Goal: Communication & Community: Share content

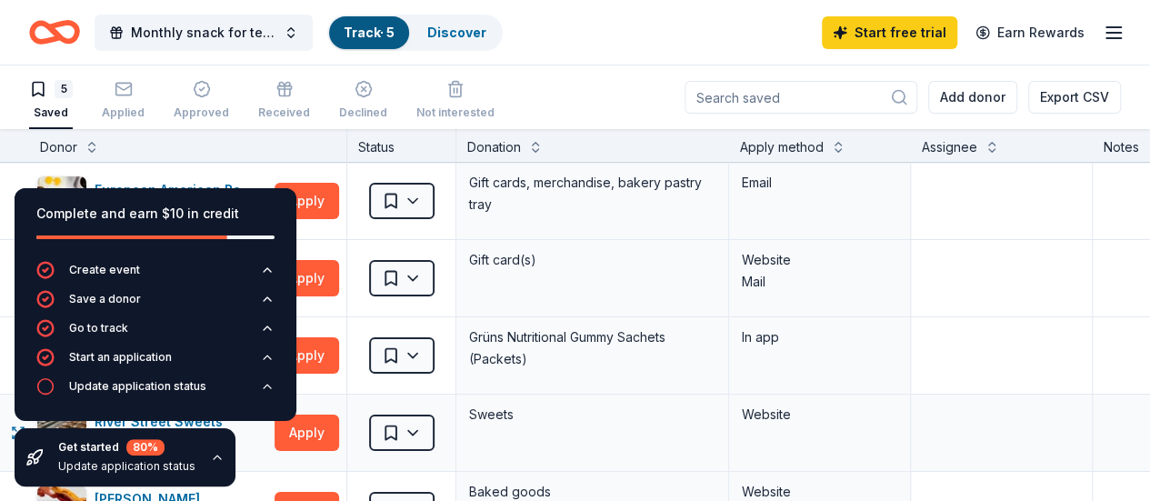
click at [782, 416] on div "Website" at bounding box center [819, 415] width 155 height 22
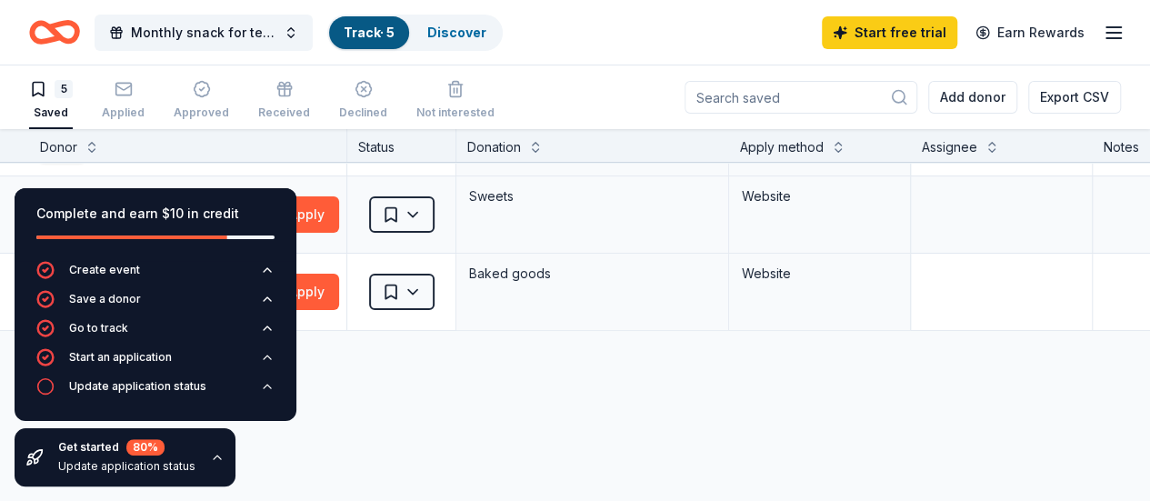
scroll to position [219, 0]
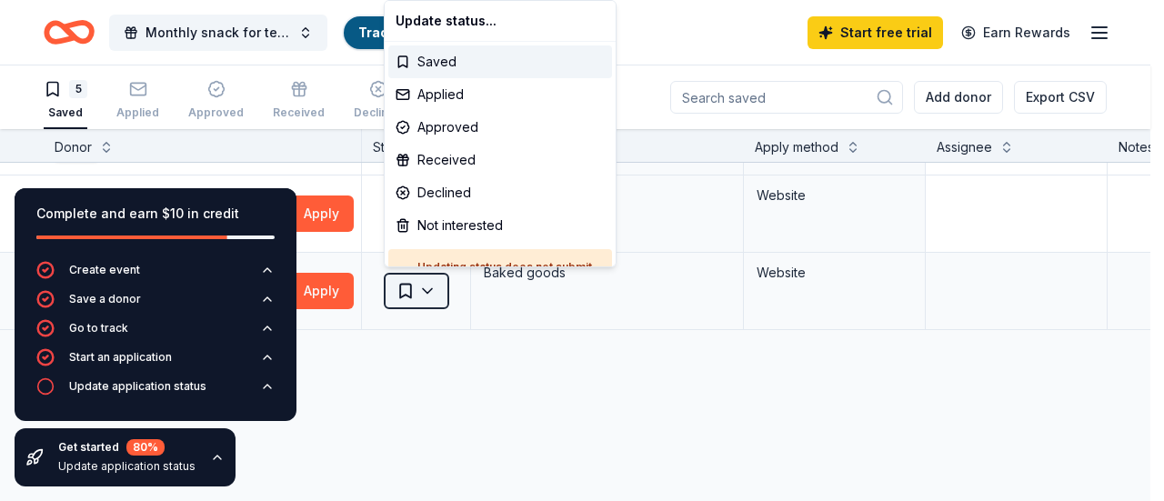
click at [431, 288] on html "Monthly snack for teachers Track · 5 Discover Start free trial Earn Rewards 5 S…" at bounding box center [582, 250] width 1164 height 501
click at [433, 94] on div "Applied" at bounding box center [500, 94] width 224 height 33
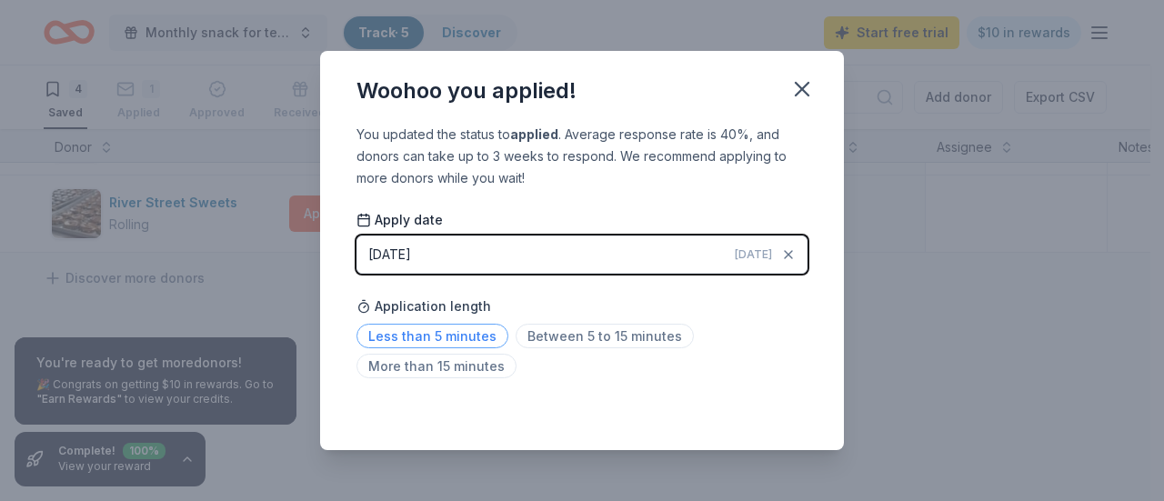
click at [445, 338] on span "Less than 5 minutes" at bounding box center [432, 336] width 152 height 25
click at [799, 88] on icon "button" at bounding box center [801, 88] width 25 height 25
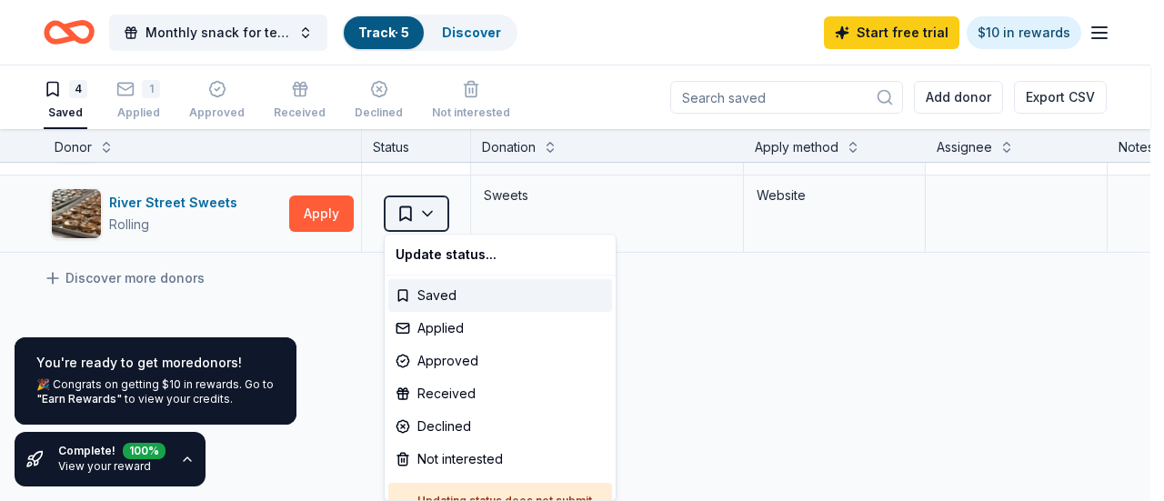
click at [428, 209] on html "Monthly snack for teachers Track · 5 Discover Start free trial $10 in rewards 4…" at bounding box center [582, 250] width 1164 height 501
click at [447, 326] on div "Applied" at bounding box center [500, 328] width 224 height 33
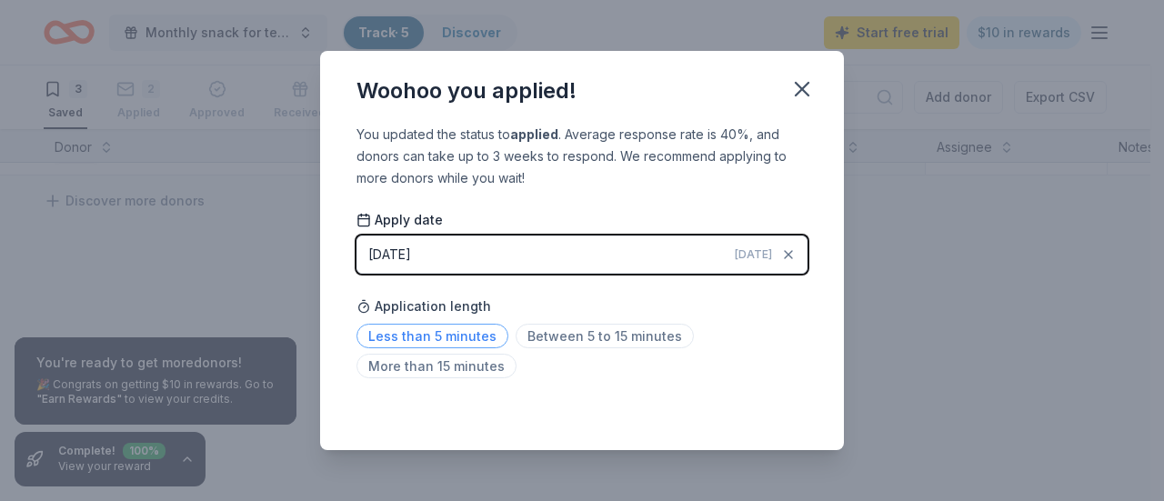
click at [435, 330] on span "Less than 5 minutes" at bounding box center [432, 336] width 152 height 25
click at [810, 89] on icon "button" at bounding box center [801, 88] width 25 height 25
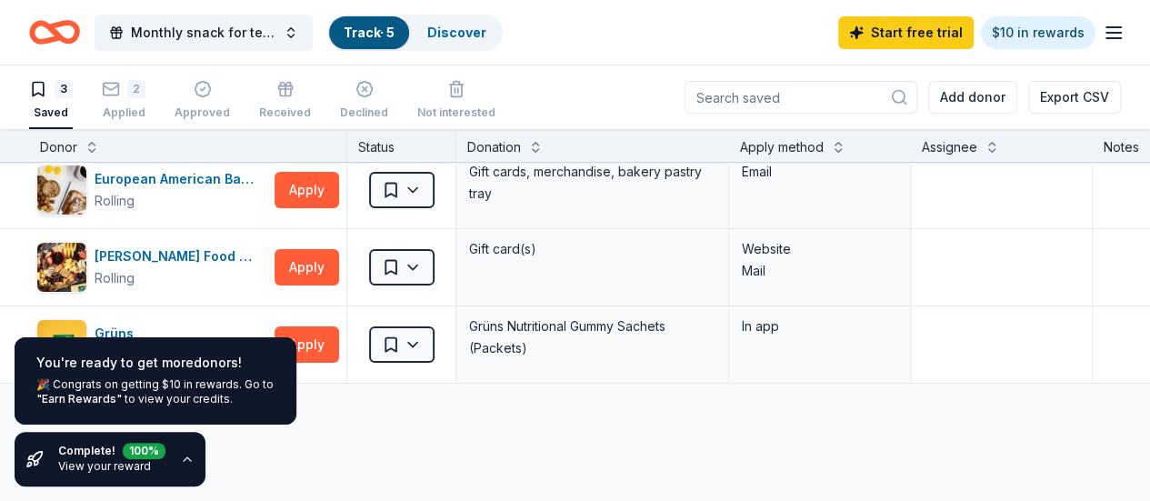
scroll to position [0, 0]
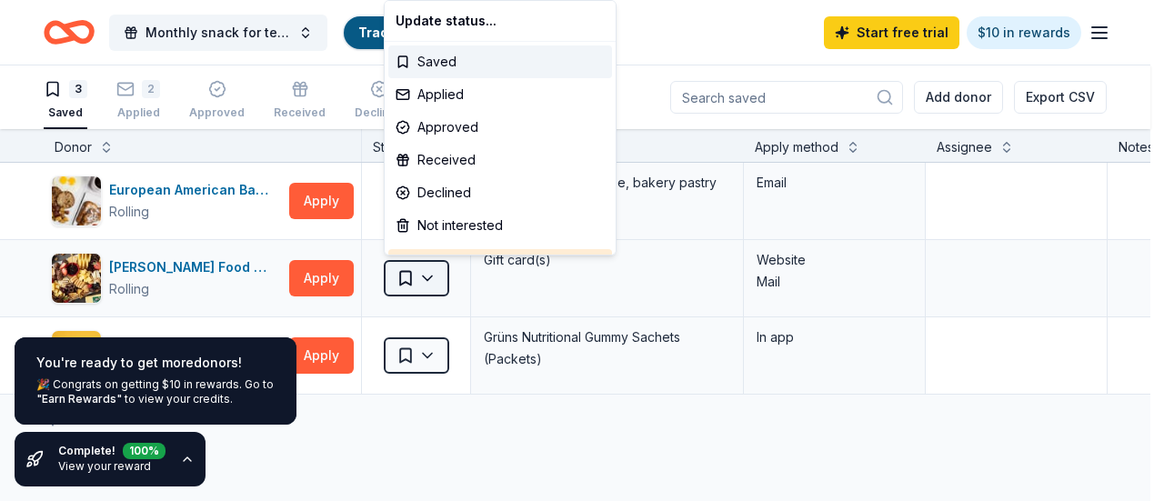
click at [426, 275] on html "Monthly snack for teachers Track · 5 Discover Start free trial $10 in rewards 3…" at bounding box center [582, 250] width 1164 height 501
click at [452, 86] on div "Applied" at bounding box center [500, 94] width 224 height 33
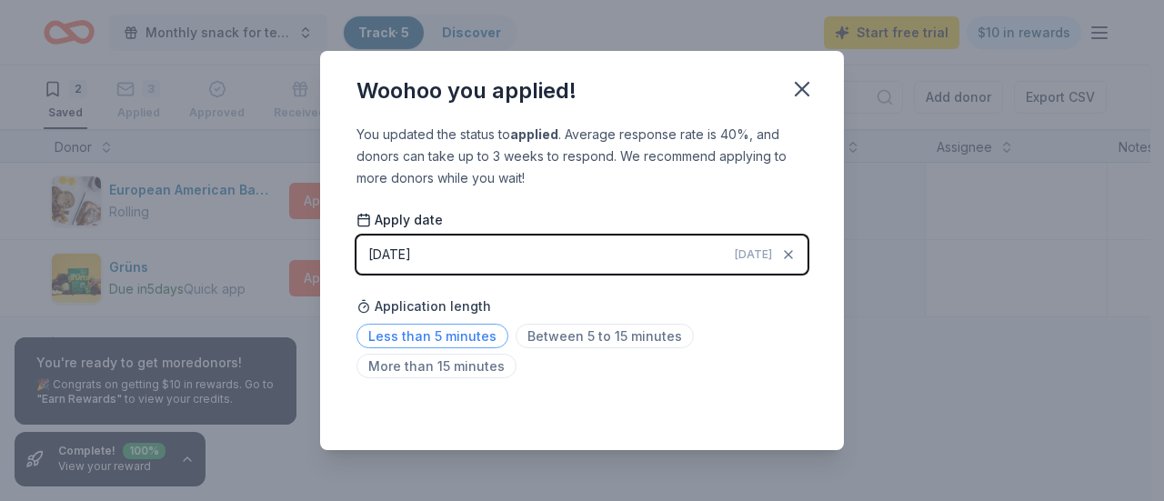
click at [418, 337] on span "Less than 5 minutes" at bounding box center [432, 336] width 152 height 25
click at [808, 87] on icon "button" at bounding box center [801, 88] width 25 height 25
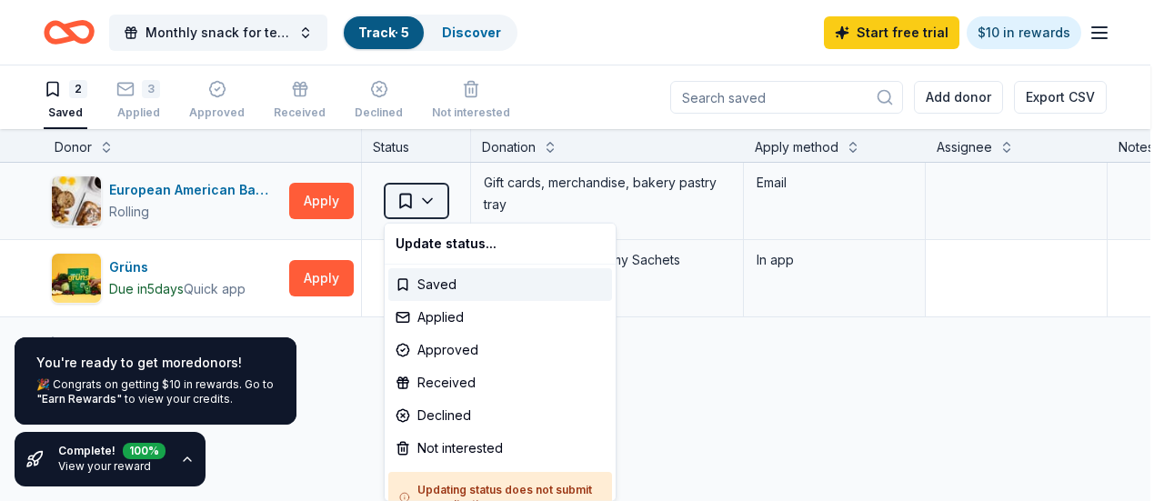
click at [434, 203] on html "Monthly snack for teachers Track · 5 Discover Start free trial $10 in rewards 2…" at bounding box center [582, 250] width 1164 height 501
click at [641, 326] on html "Monthly snack for teachers Track · 5 Discover Start free trial $10 in rewards 2…" at bounding box center [582, 250] width 1164 height 501
click at [424, 201] on html "Monthly snack for teachers Track · 5 Discover Start free trial $10 in rewards 2…" at bounding box center [582, 250] width 1164 height 501
click at [434, 319] on div "Applied" at bounding box center [500, 317] width 224 height 33
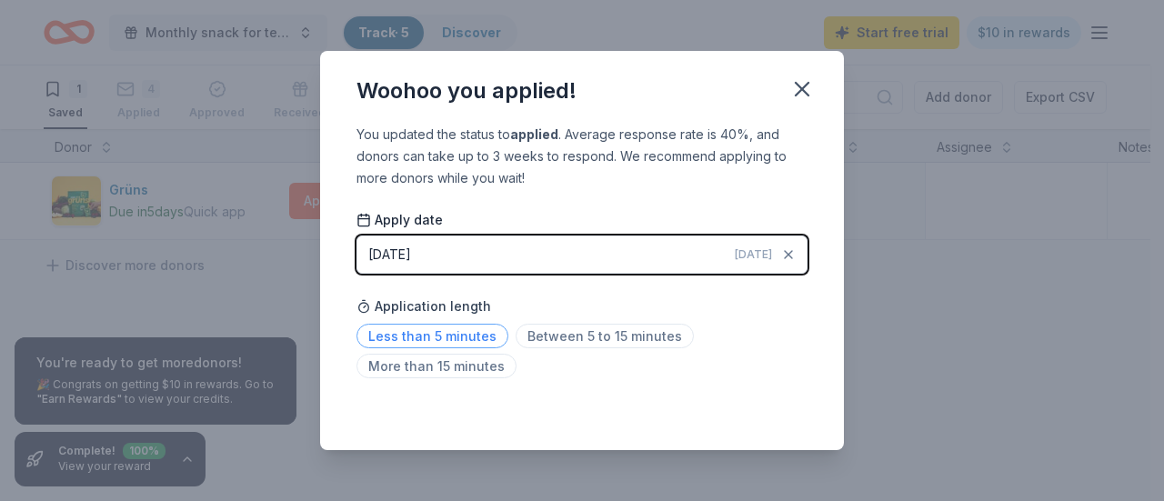
click at [432, 343] on span "Less than 5 minutes" at bounding box center [432, 336] width 152 height 25
click at [798, 99] on icon "button" at bounding box center [801, 88] width 25 height 25
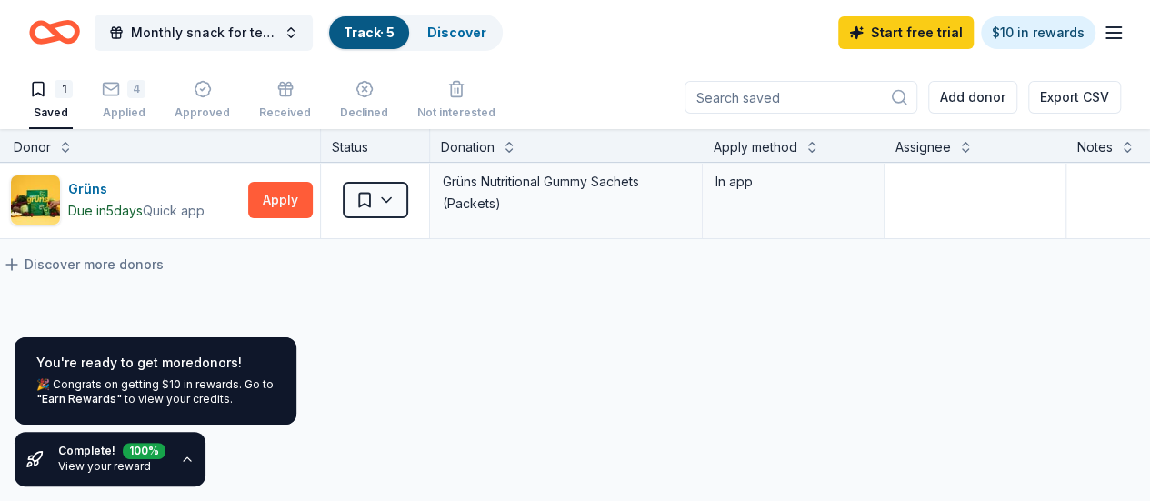
scroll to position [3, 0]
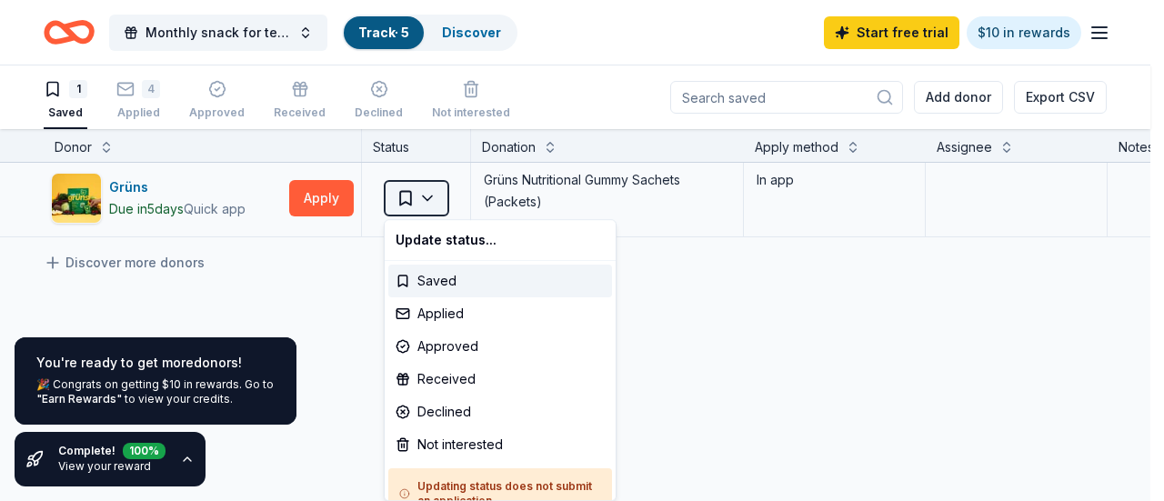
click at [406, 195] on html "Monthly snack for teachers Track · 5 Discover Start free trial $10 in rewards 1…" at bounding box center [582, 250] width 1164 height 501
click at [739, 273] on html "Monthly snack for teachers Track · 5 Discover Start free trial $10 in rewards 1…" at bounding box center [582, 250] width 1164 height 501
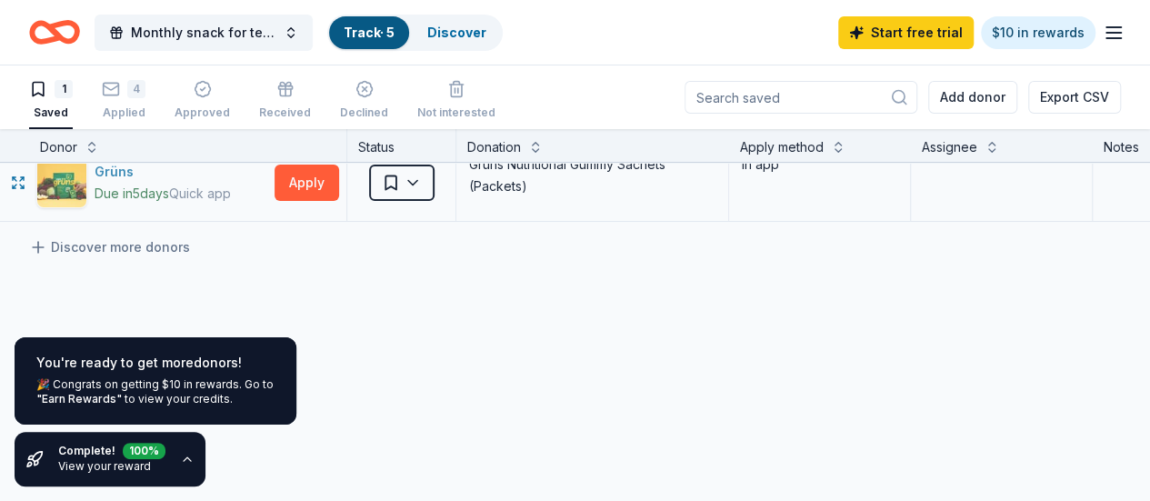
scroll to position [0, 0]
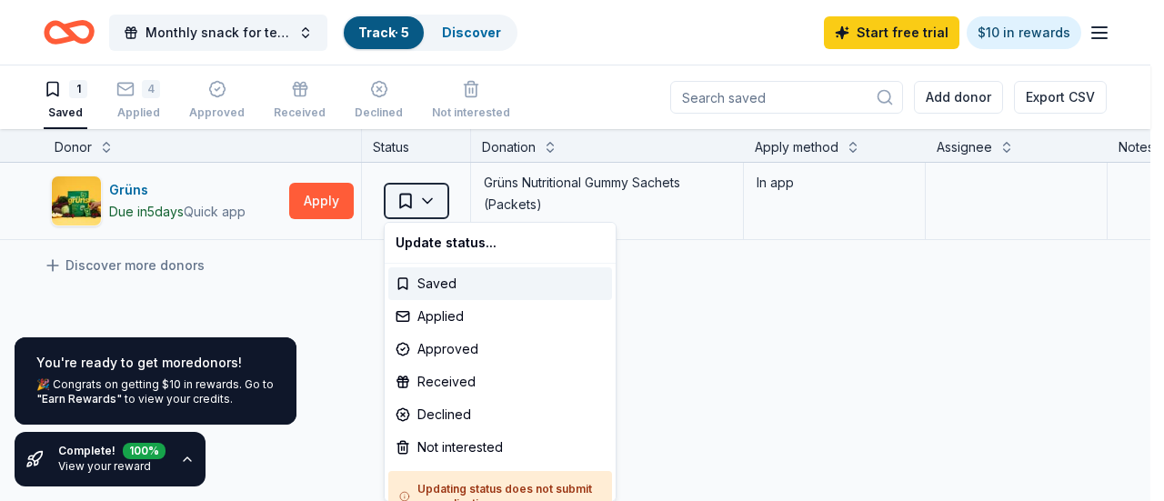
click at [430, 206] on html "Monthly snack for teachers Track · 5 Discover Start free trial $10 in rewards 1…" at bounding box center [582, 250] width 1164 height 501
click at [437, 446] on div "Not interested" at bounding box center [500, 447] width 224 height 33
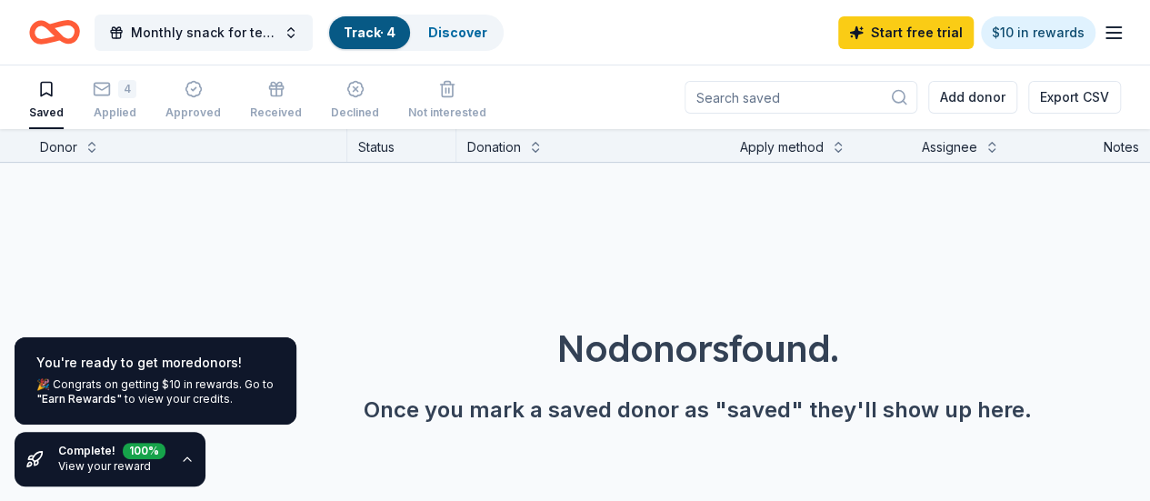
click at [80, 466] on link "View your reward" at bounding box center [104, 466] width 93 height 14
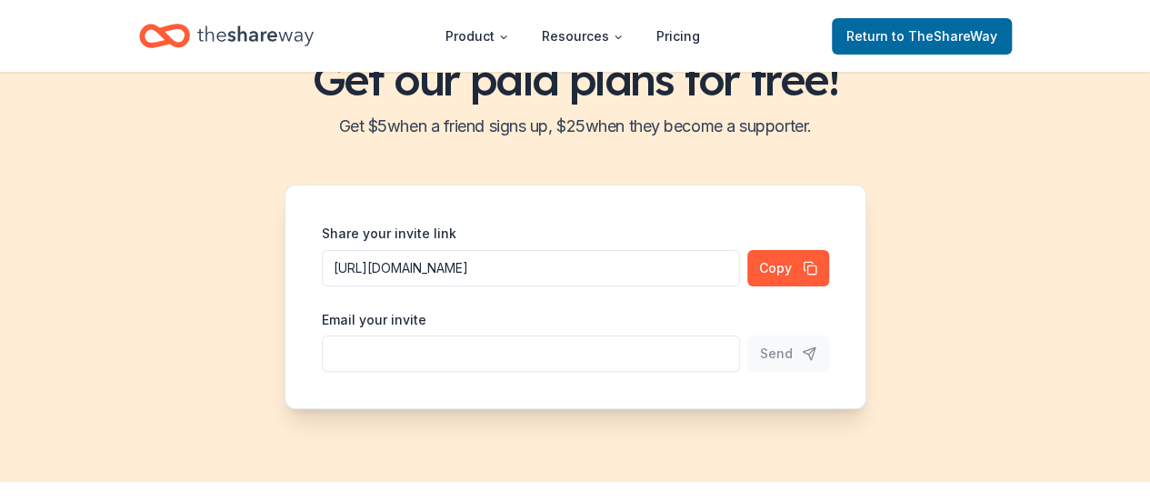
scroll to position [91, 0]
click at [357, 286] on input "Share your invite link" at bounding box center [531, 268] width 418 height 36
click at [786, 354] on span "Send" at bounding box center [776, 354] width 33 height 22
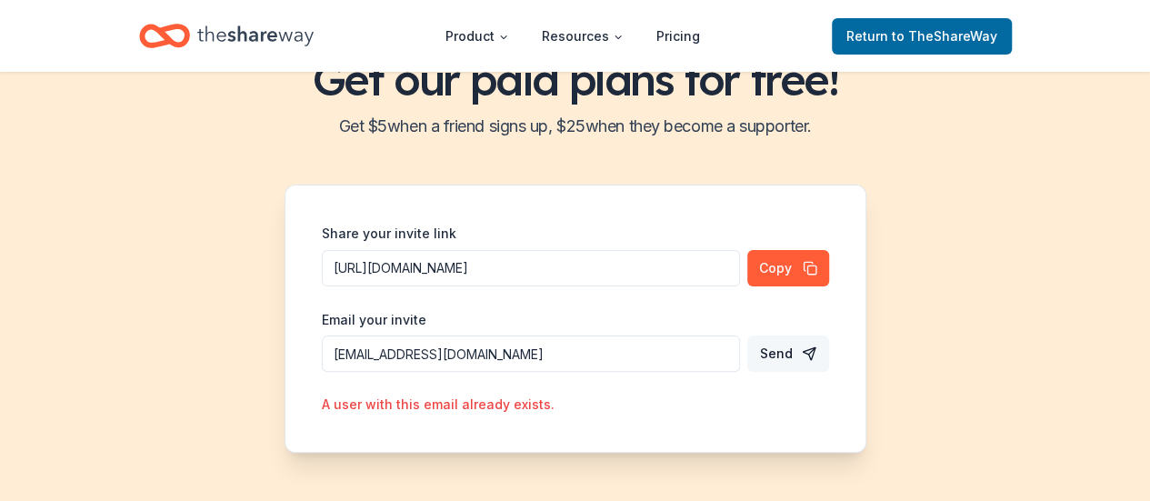
click at [567, 286] on input "[EMAIL_ADDRESS][DOMAIN_NAME]" at bounding box center [531, 268] width 418 height 36
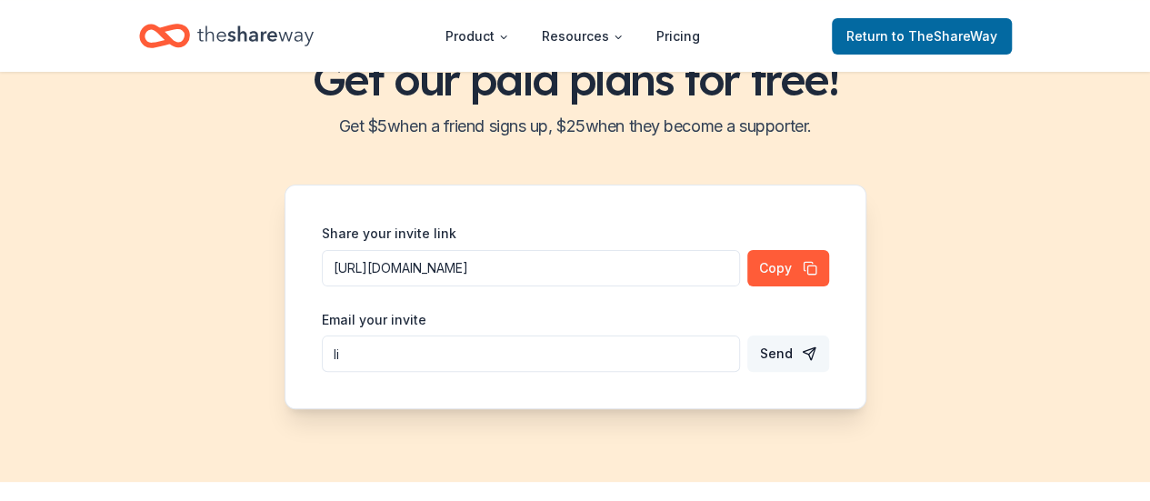
type input "l"
click at [567, 286] on input "Share your invite link" at bounding box center [531, 268] width 418 height 36
type input "[EMAIL_ADDRESS][DOMAIN_NAME]"
click at [797, 343] on button "Send" at bounding box center [788, 354] width 82 height 36
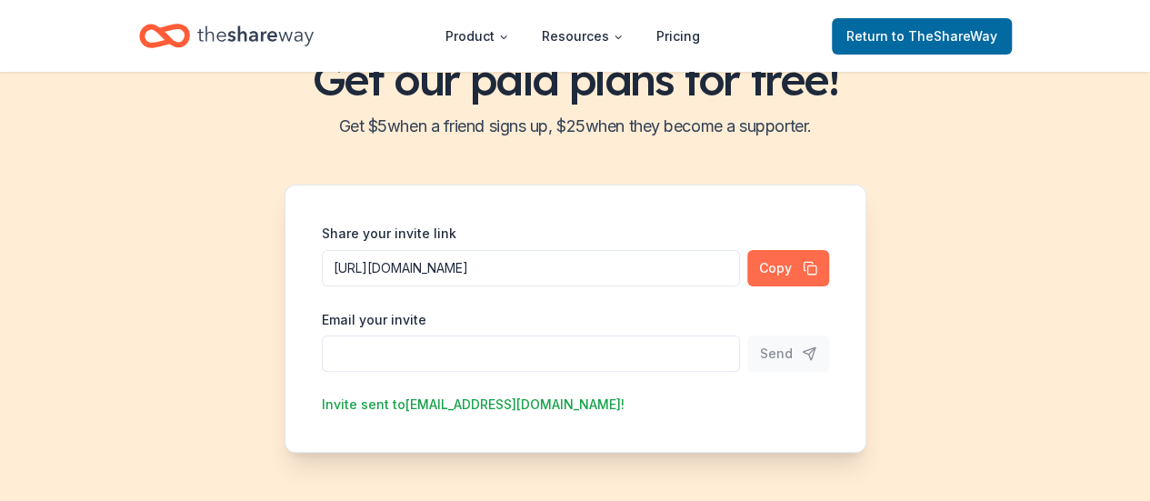
click at [808, 264] on button "Copy" at bounding box center [788, 268] width 82 height 36
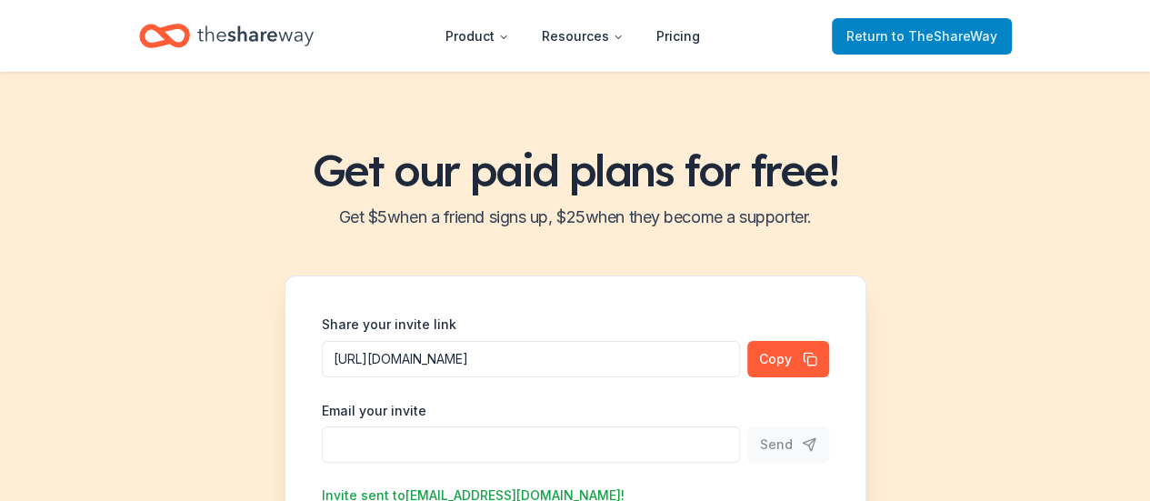
click at [878, 39] on span "Return to TheShareWay" at bounding box center [922, 36] width 151 height 22
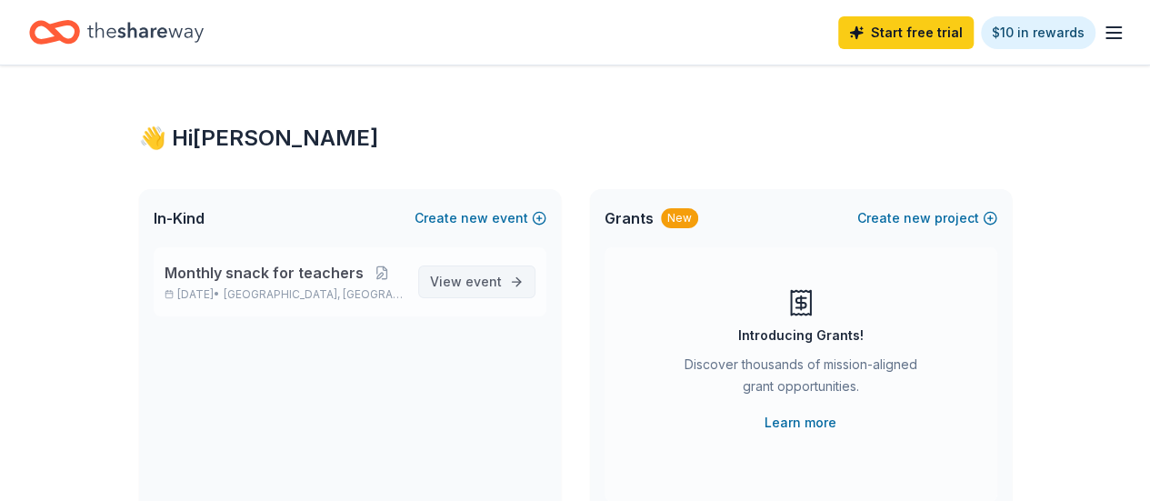
click at [480, 279] on span "event" at bounding box center [484, 281] width 36 height 15
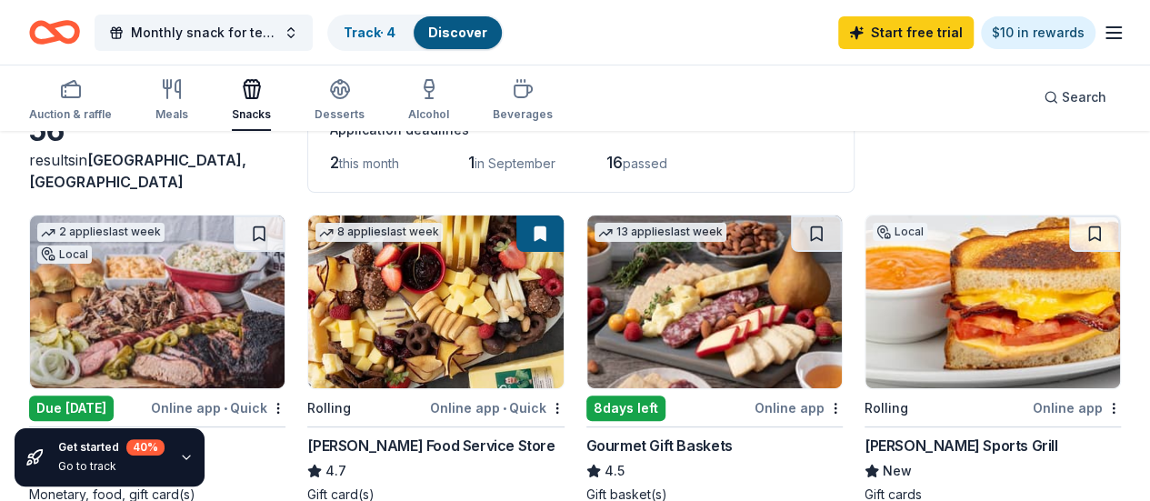
scroll to position [119, 0]
